Goal: Task Accomplishment & Management: Manage account settings

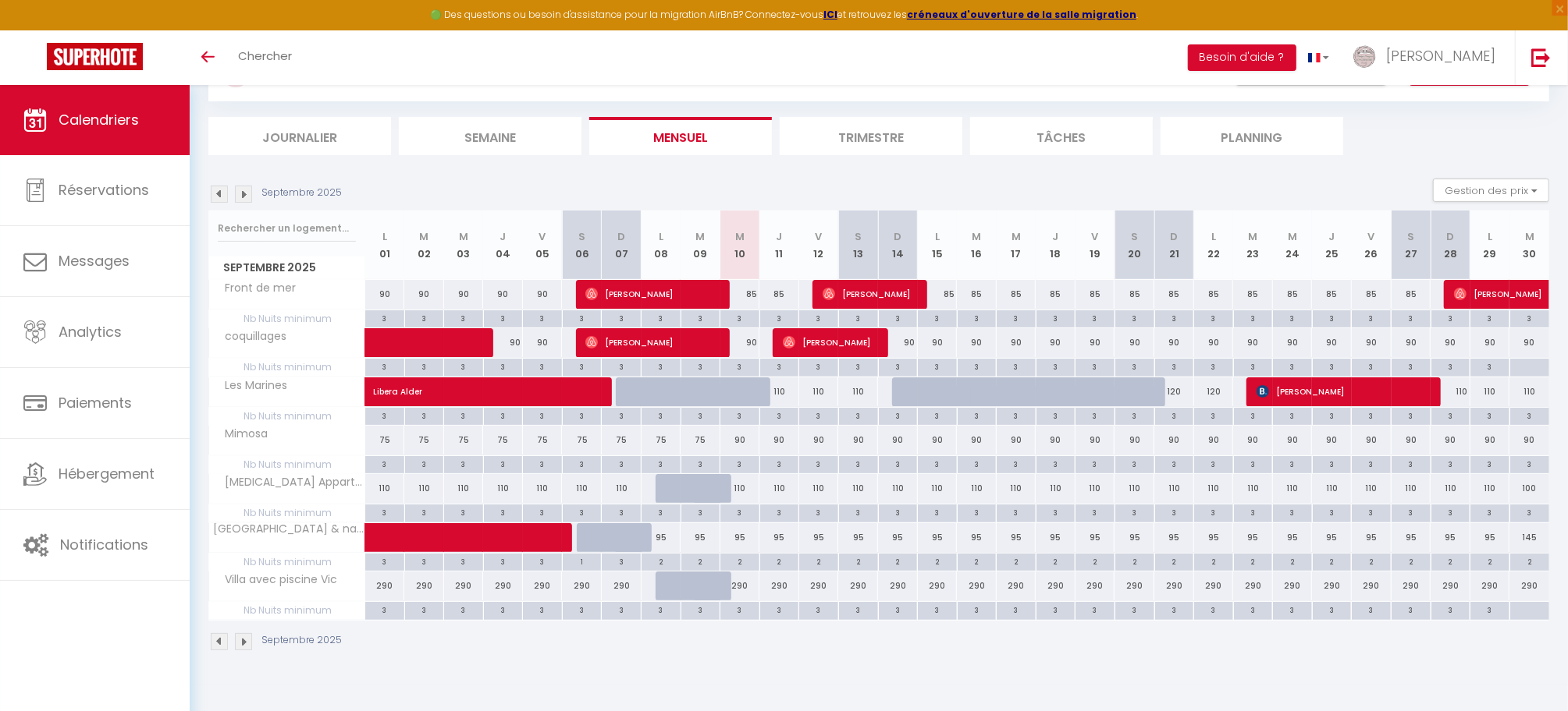
scroll to position [85, 0]
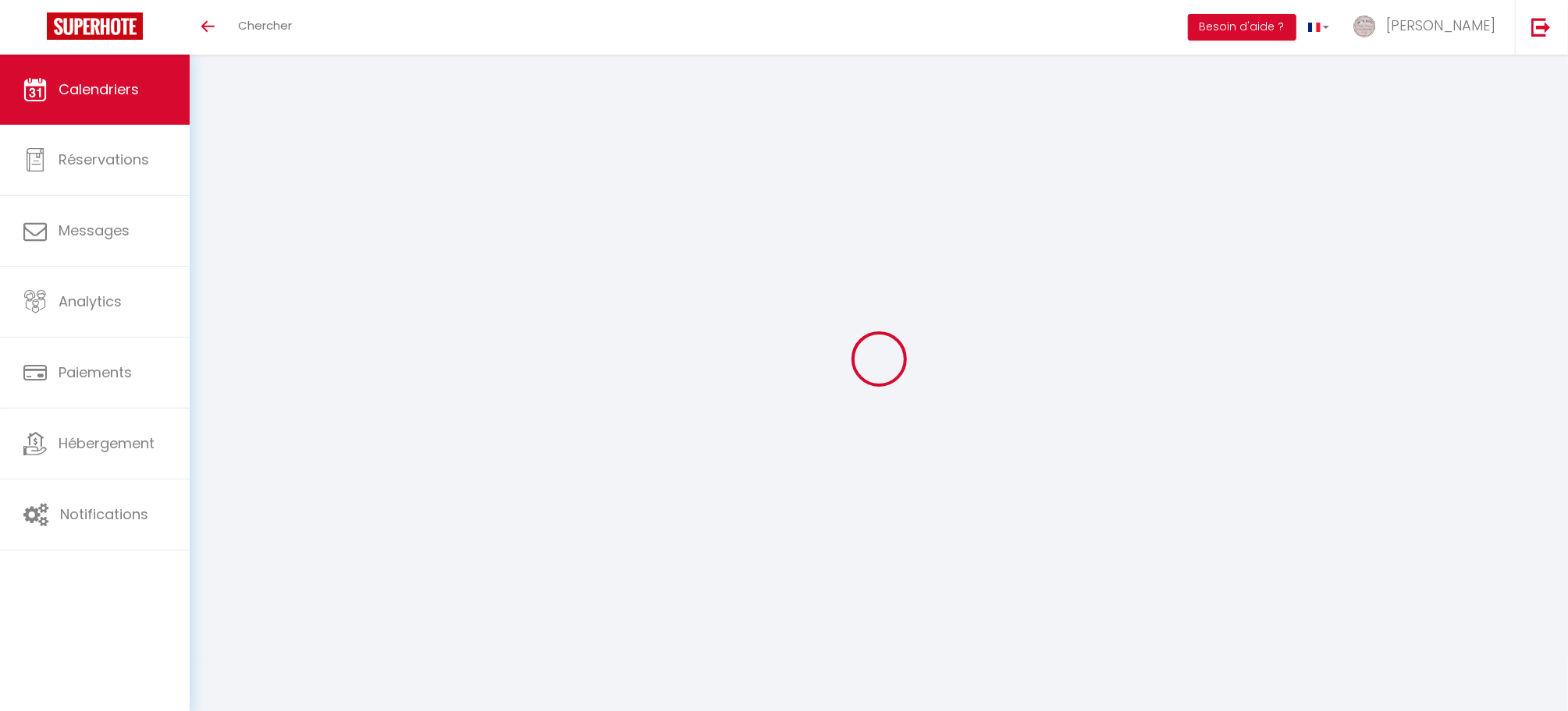
select select
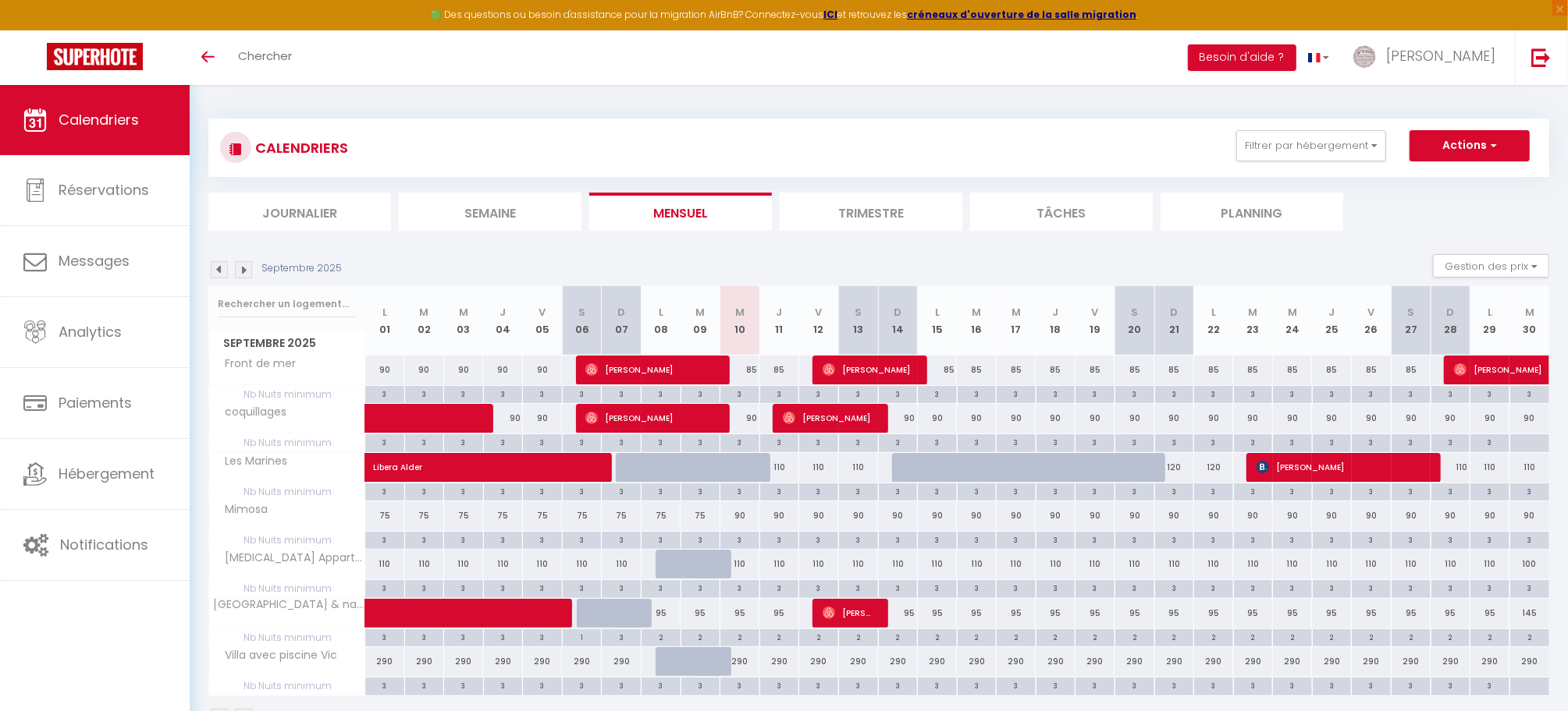
select select
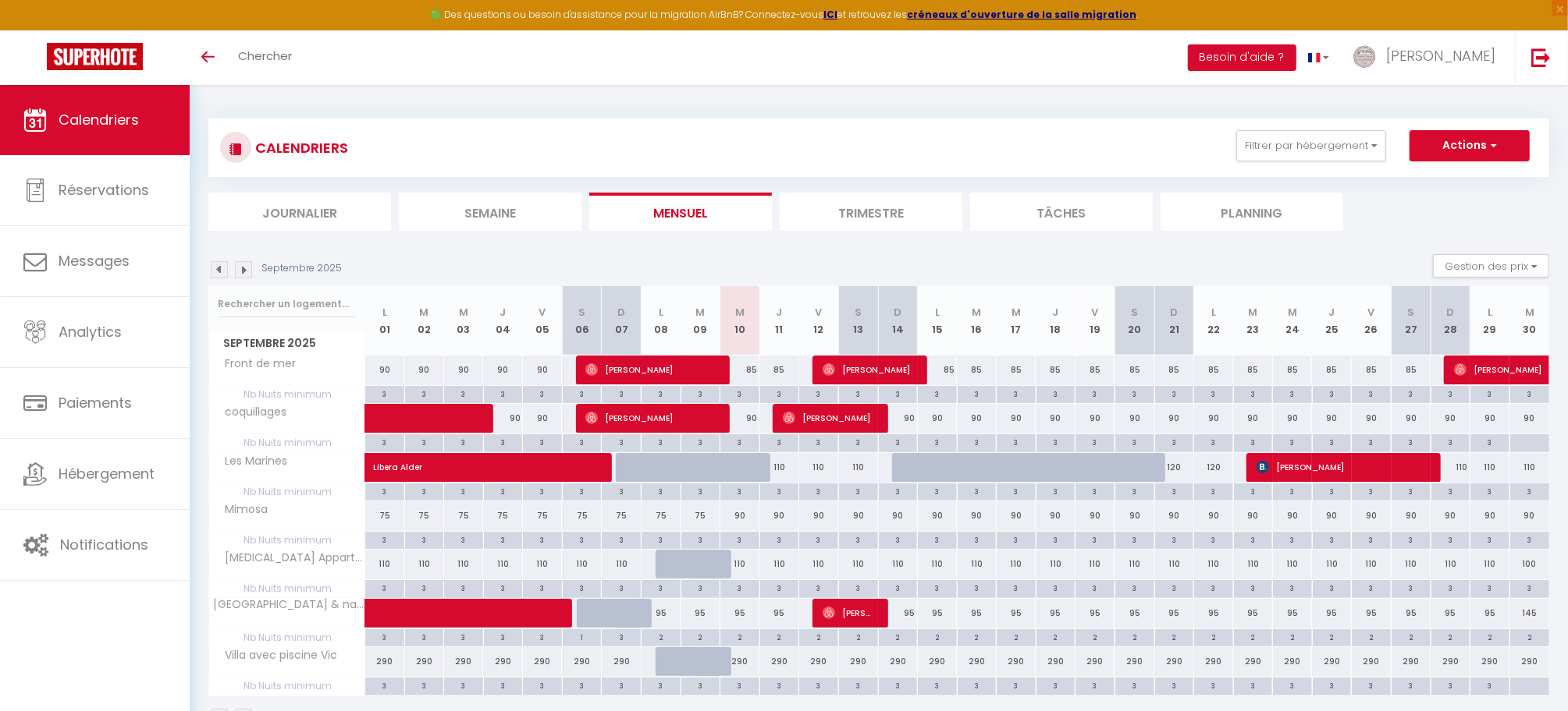
select select
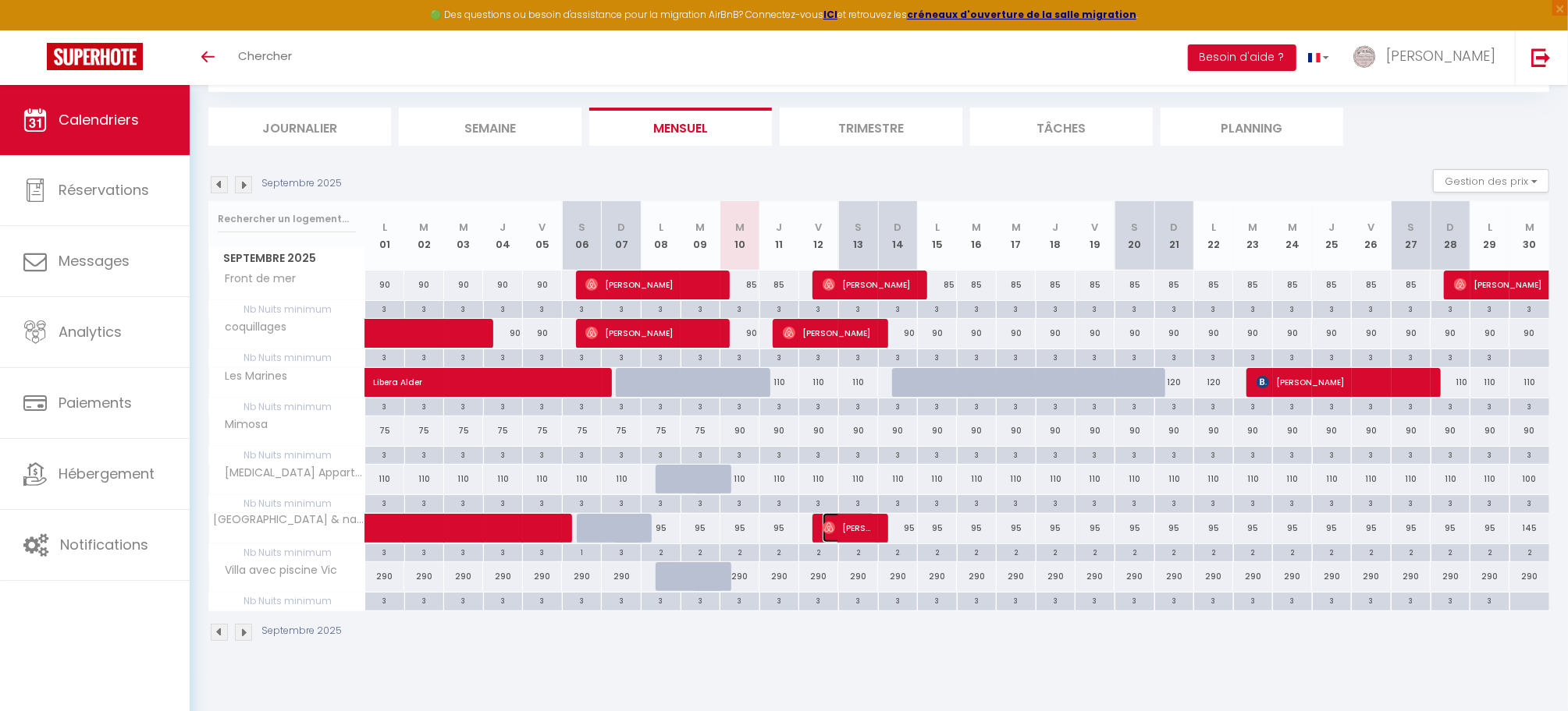
click at [851, 537] on span "Florence Szanto" at bounding box center [848, 528] width 53 height 30
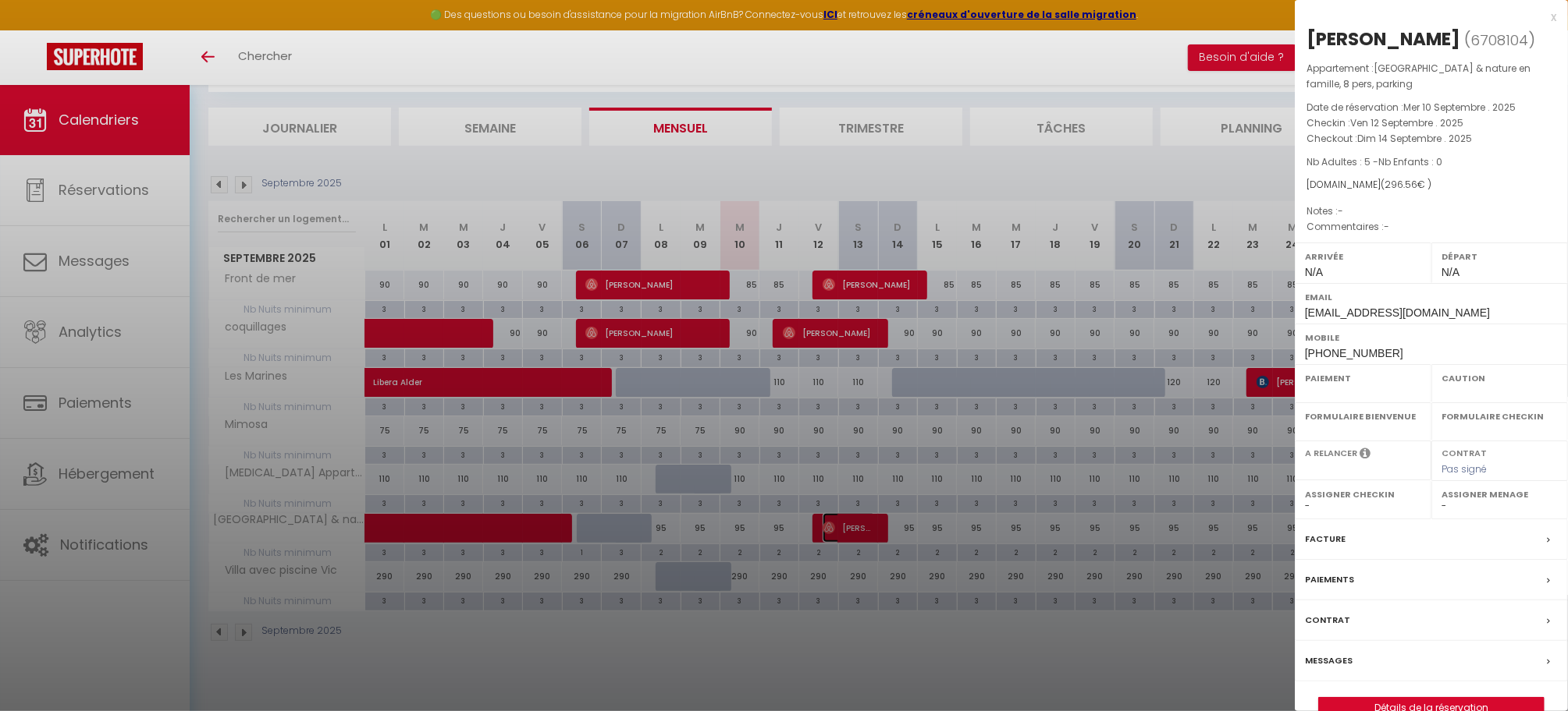
select select "OK"
select select "0"
select select "1"
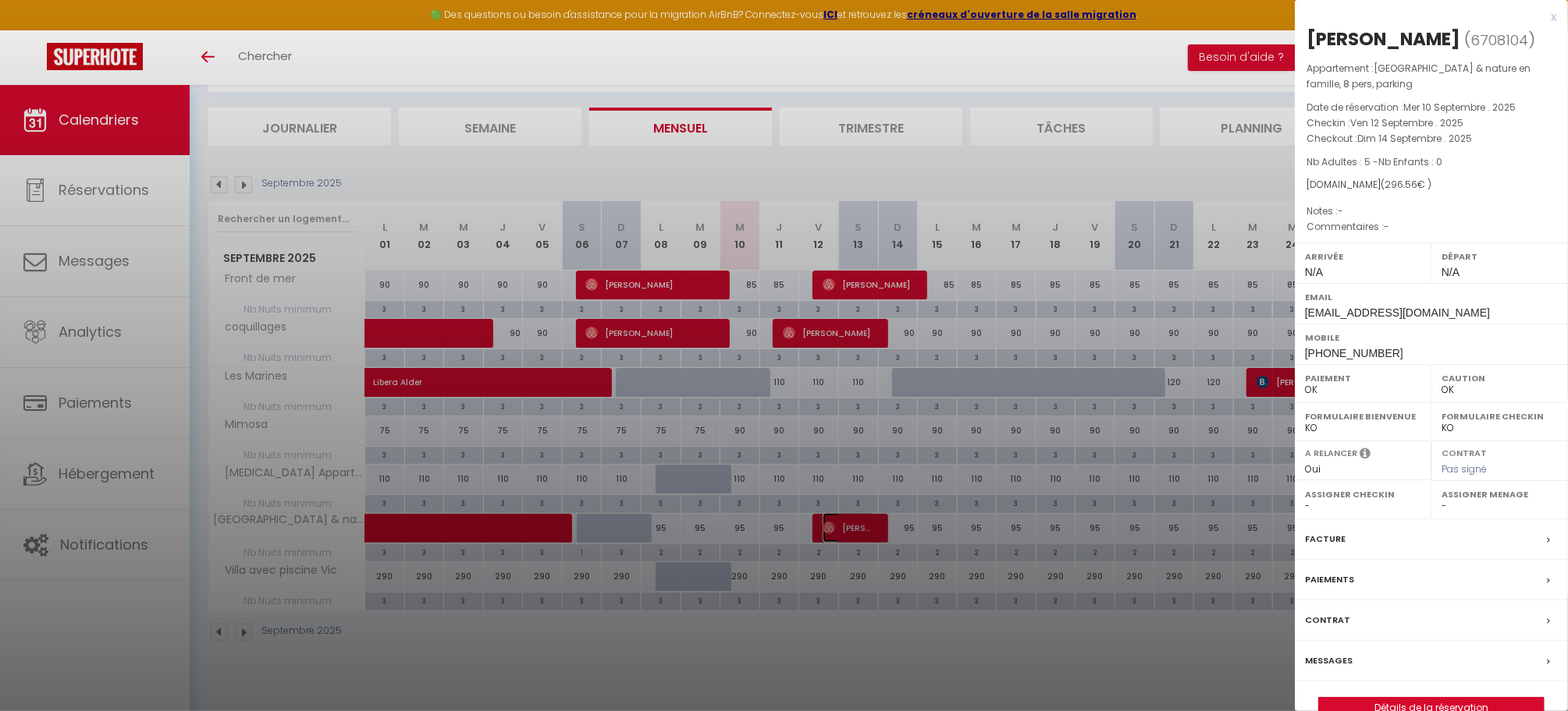
select select
click at [843, 535] on div at bounding box center [784, 356] width 1568 height 711
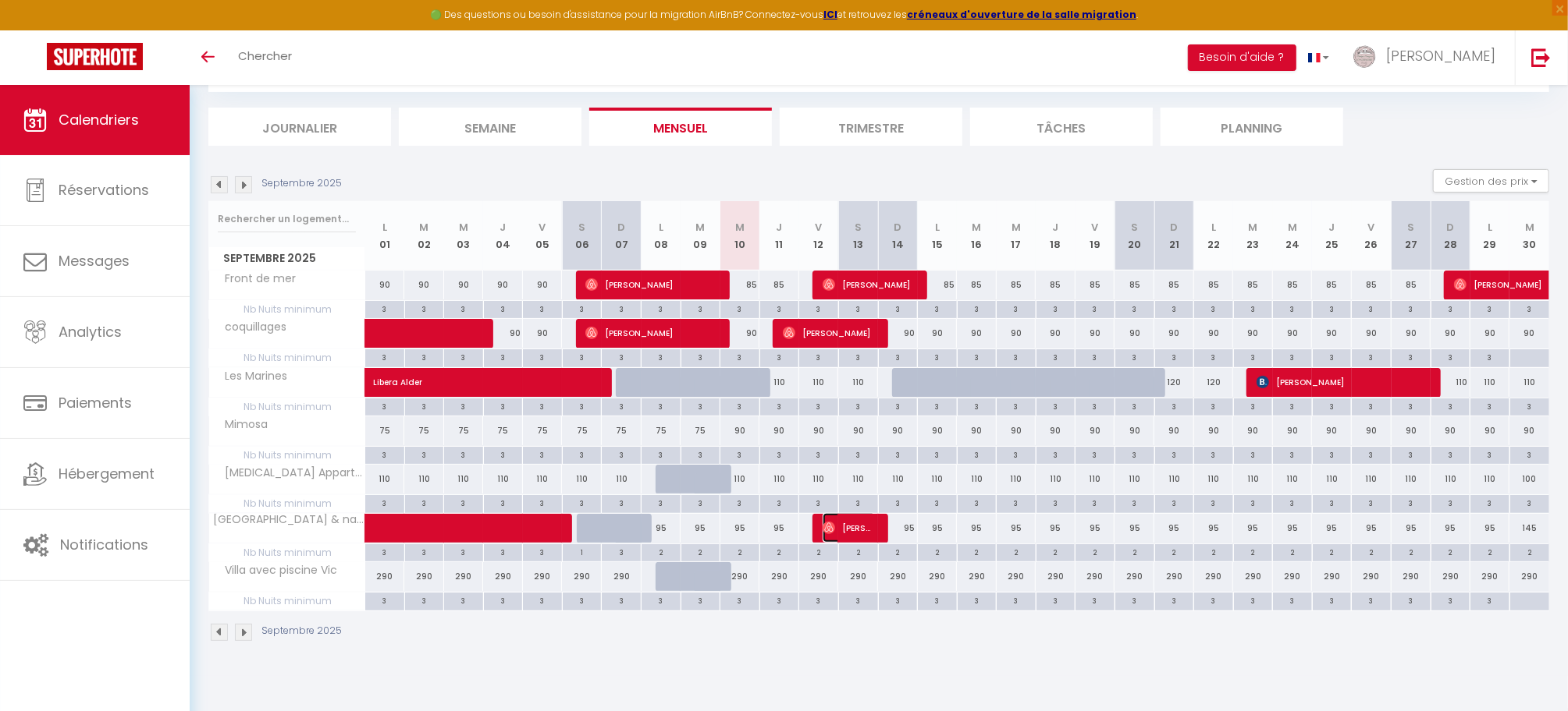
click at [856, 534] on span "Florence Szanto" at bounding box center [848, 528] width 53 height 30
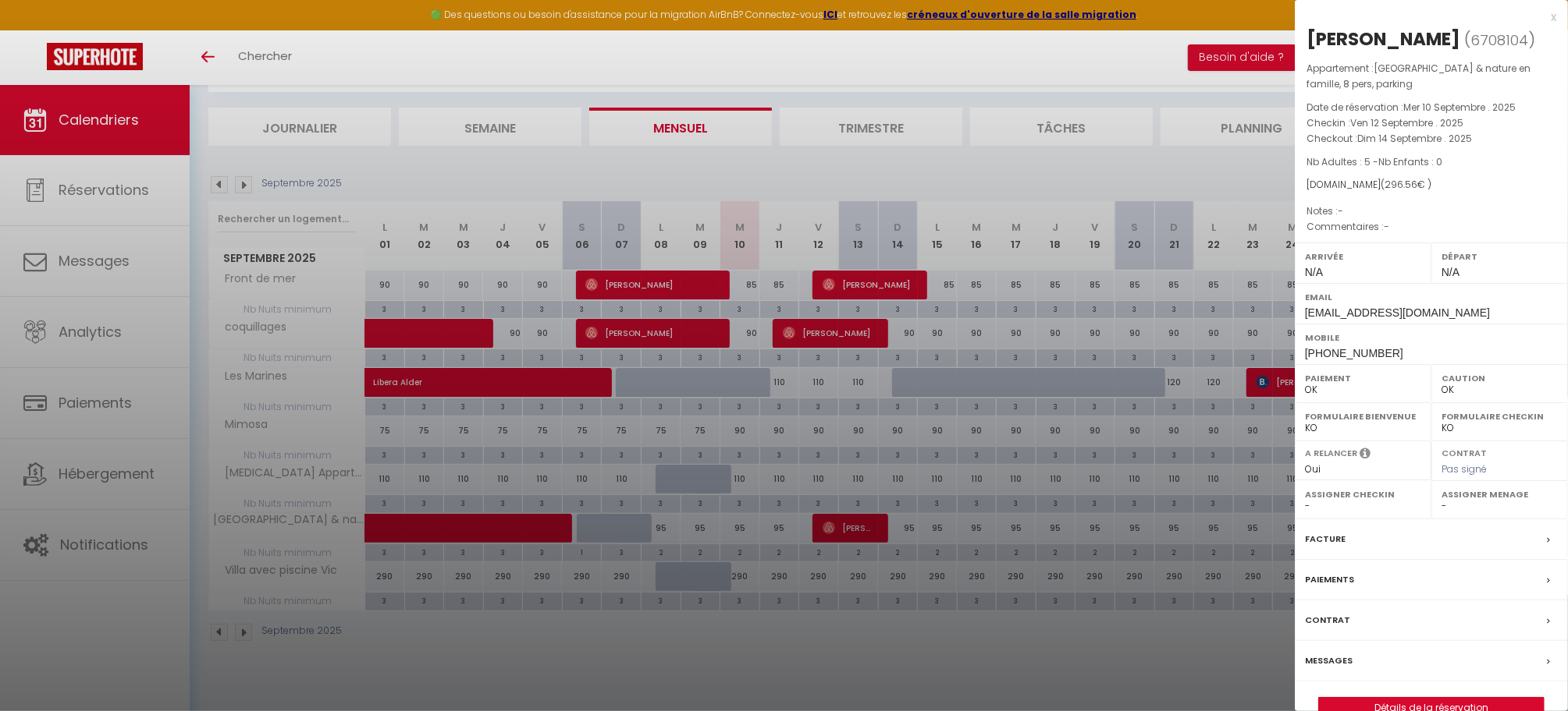
click at [1336, 656] on label "Messages" at bounding box center [1329, 661] width 48 height 17
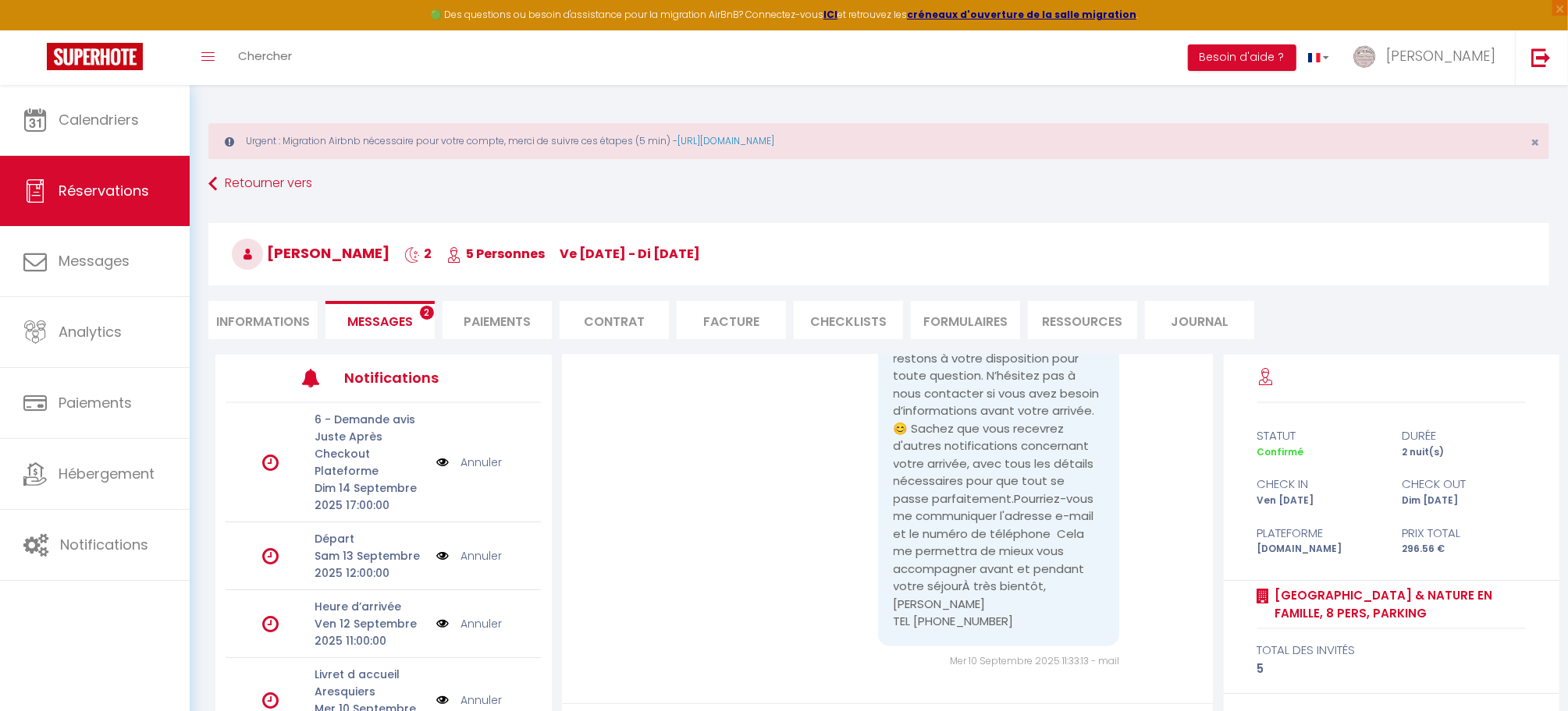
scroll to position [150, 0]
